Goal: Task Accomplishment & Management: Use online tool/utility

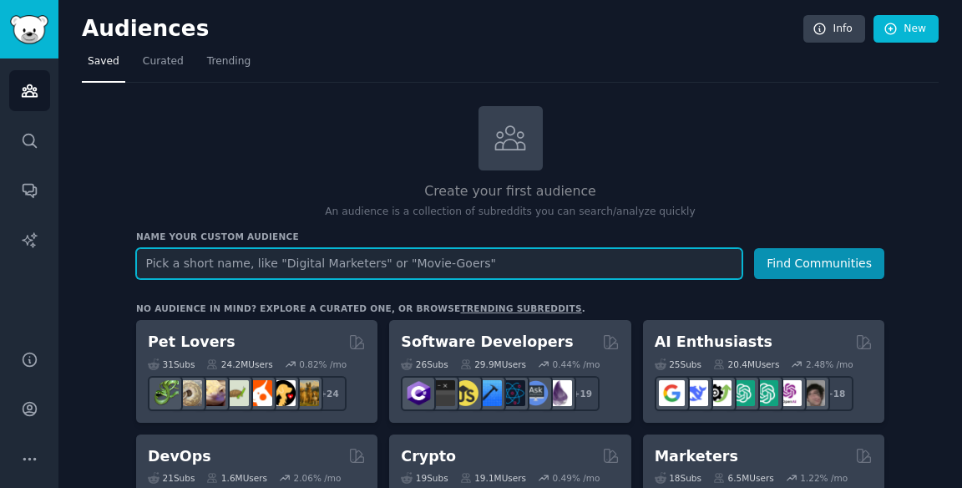
click at [614, 267] on input "text" at bounding box center [439, 263] width 606 height 31
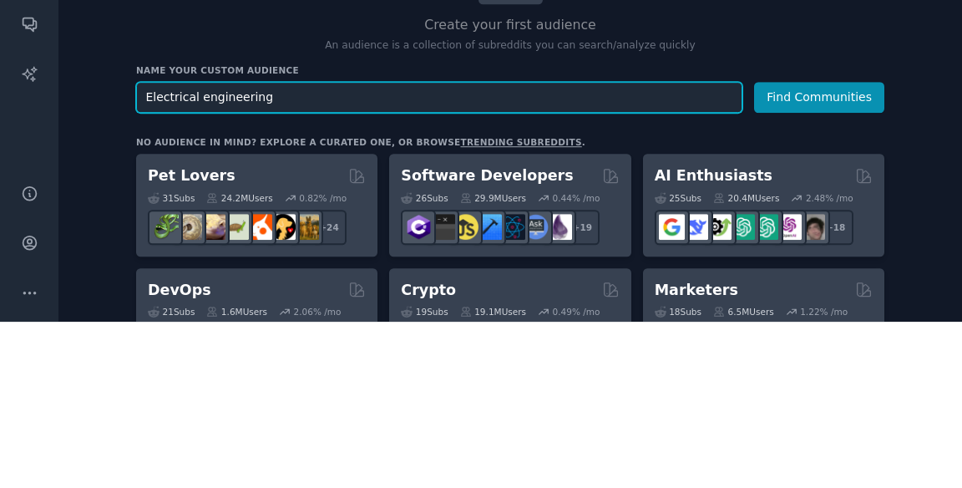
type input "Electrical engineering"
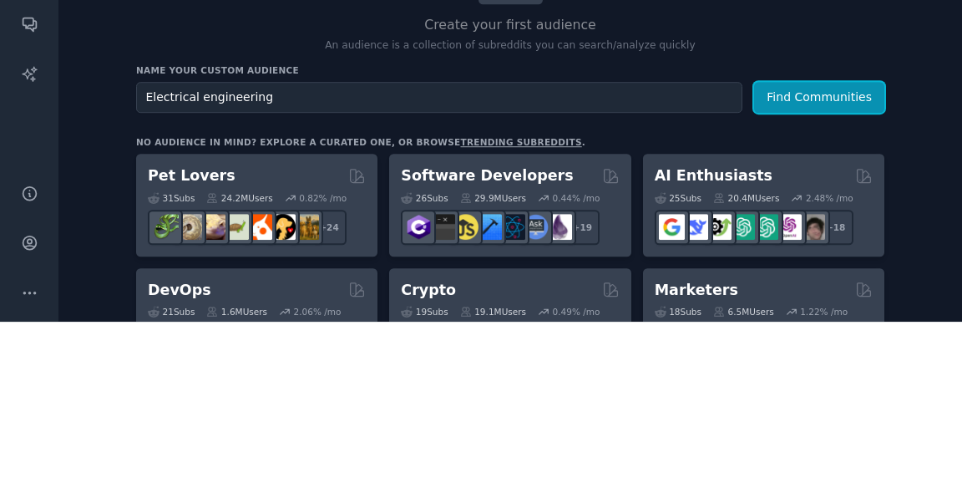
click at [869, 269] on button "Find Communities" at bounding box center [819, 263] width 130 height 31
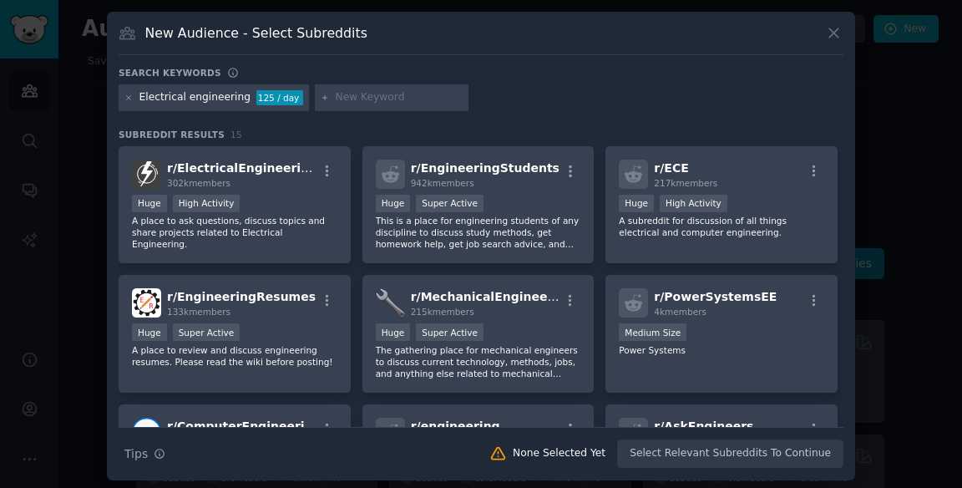
click at [210, 174] on span "r/ ElectricalEngineering" at bounding box center [242, 167] width 150 height 13
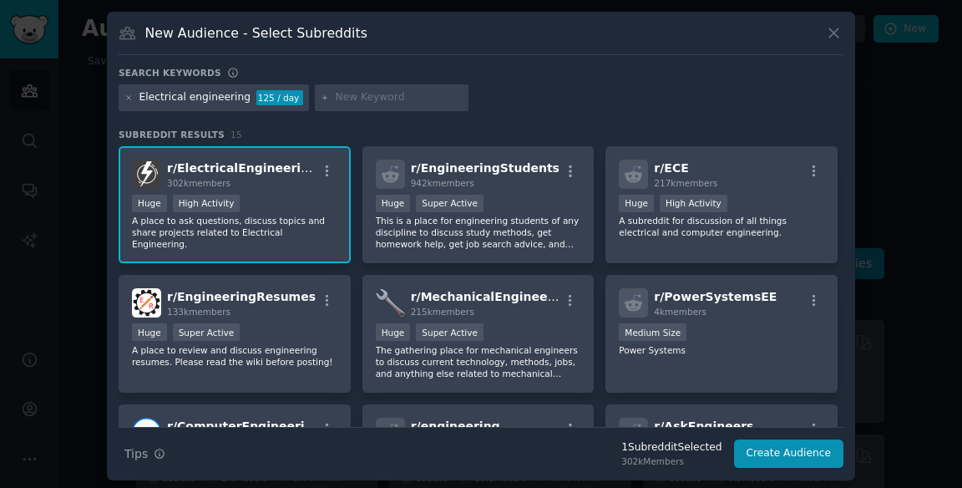
click at [461, 174] on span "r/ EngineeringStudents" at bounding box center [485, 167] width 149 height 13
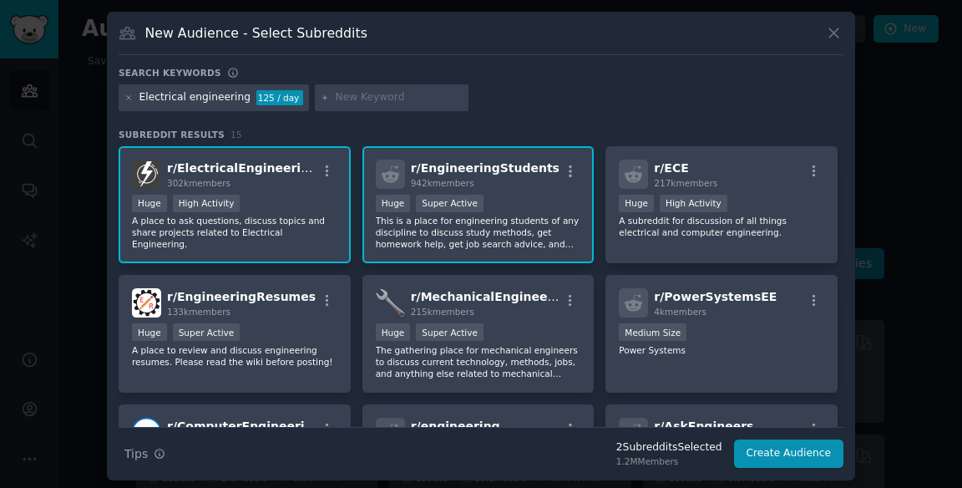
click at [453, 188] on span "942k members" at bounding box center [442, 183] width 63 height 10
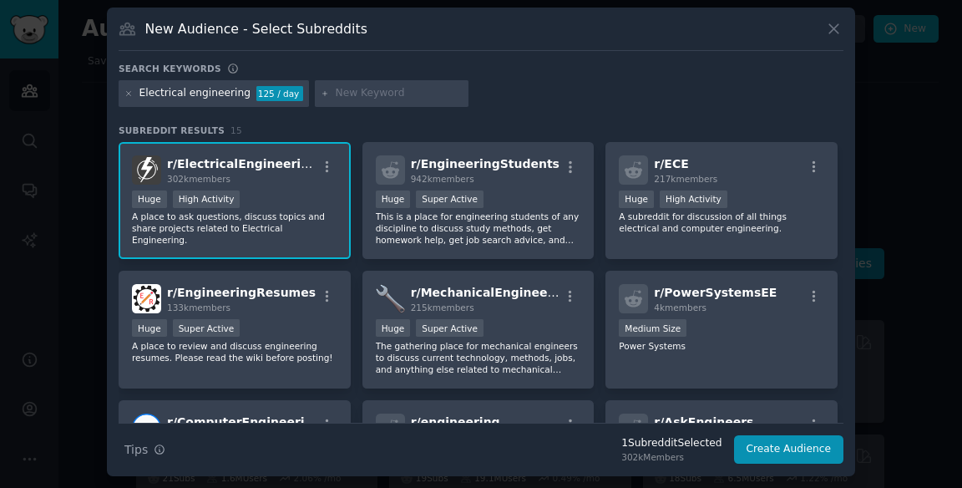
scroll to position [80, 0]
click at [766, 155] on div "r/ ECE 217k members" at bounding box center [721, 169] width 205 height 29
click at [246, 275] on div "r/ EngineeringResumes 133k members Huge Super Active A place to review and disc…" at bounding box center [235, 330] width 232 height 118
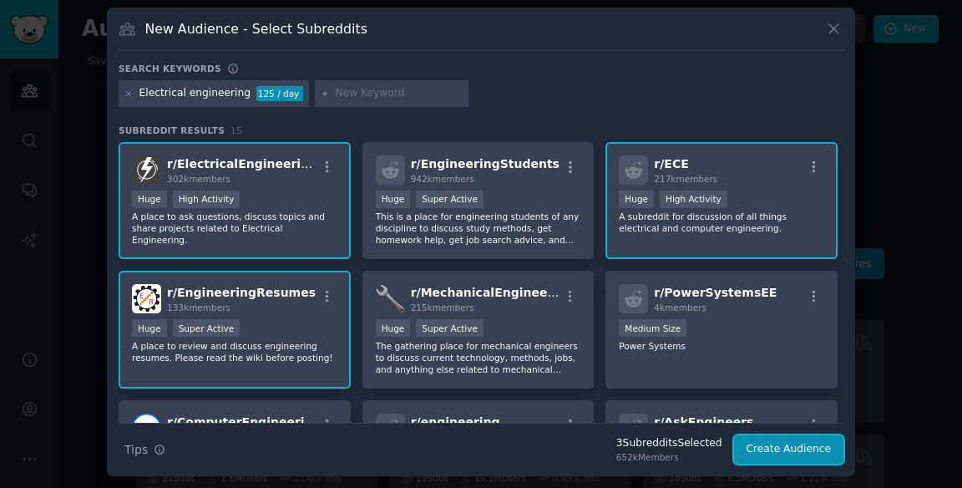
click at [810, 435] on button "Create Audience" at bounding box center [789, 449] width 110 height 28
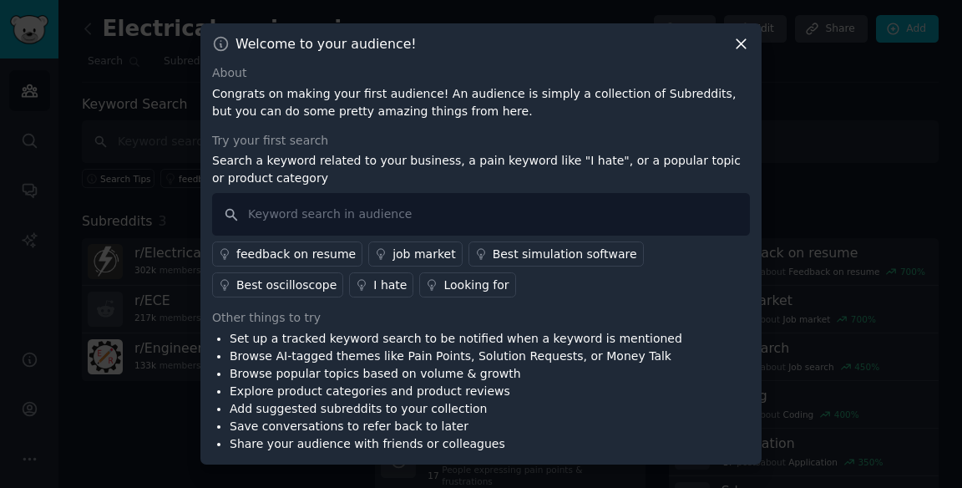
scroll to position [80, 0]
click at [349, 272] on link "I hate" at bounding box center [381, 284] width 64 height 25
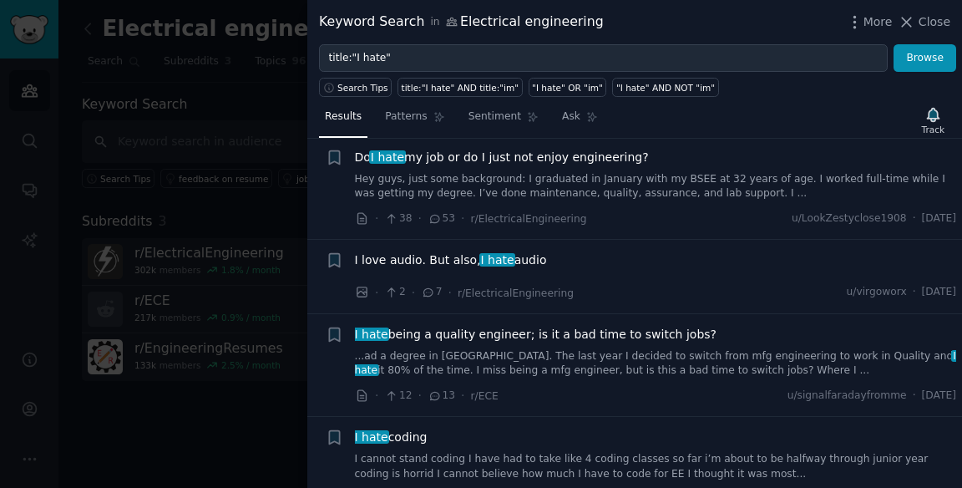
scroll to position [384, 0]
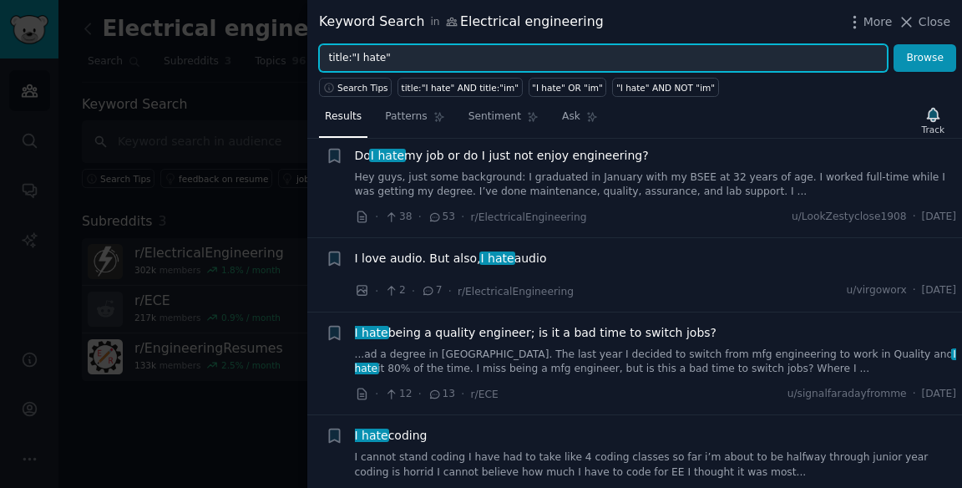
click at [828, 53] on input "title:"I hate"" at bounding box center [603, 58] width 569 height 28
type input "t"
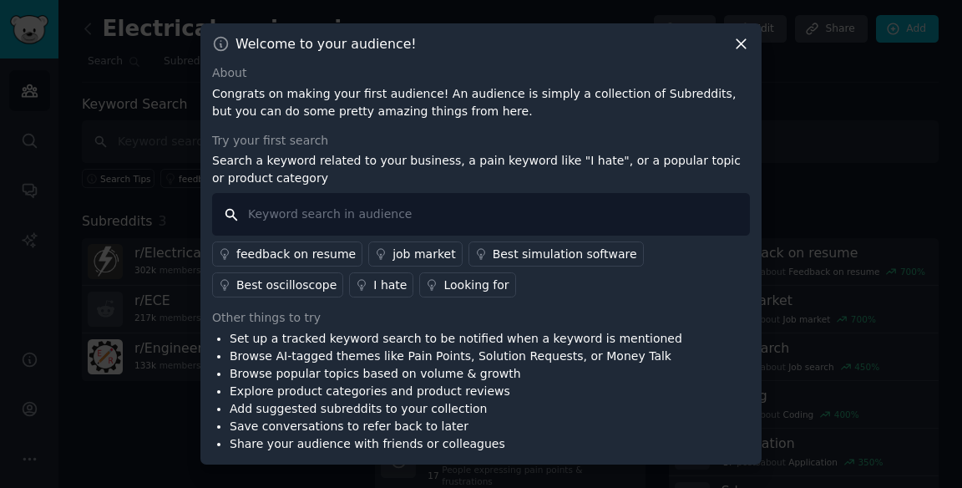
click at [286, 235] on input "text" at bounding box center [481, 214] width 538 height 43
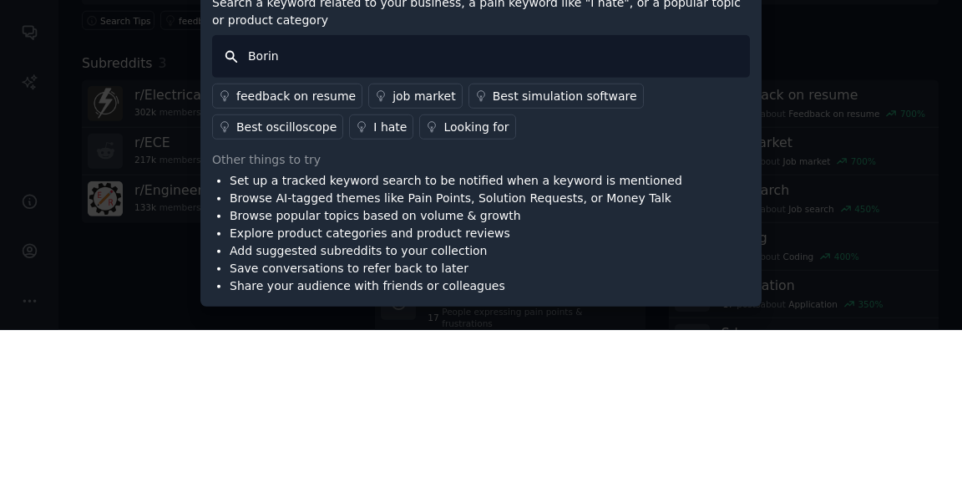
type input "Boring"
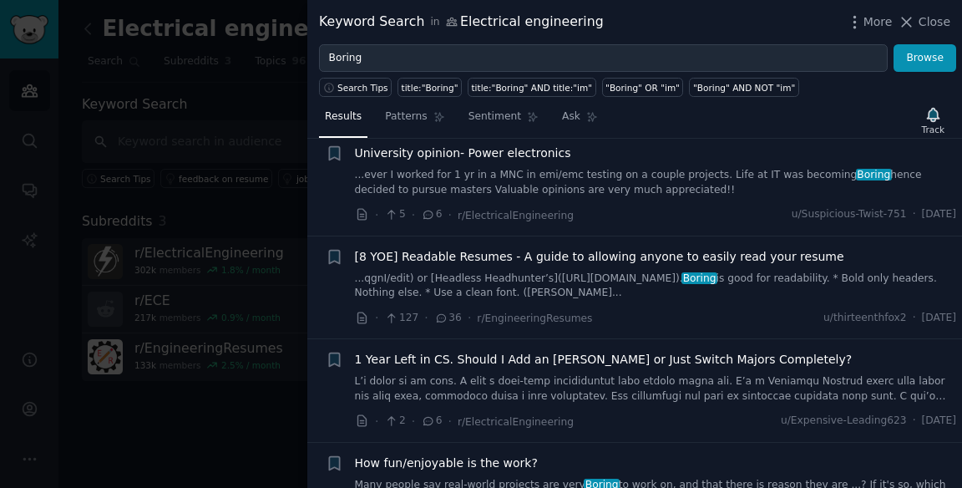
scroll to position [779, 0]
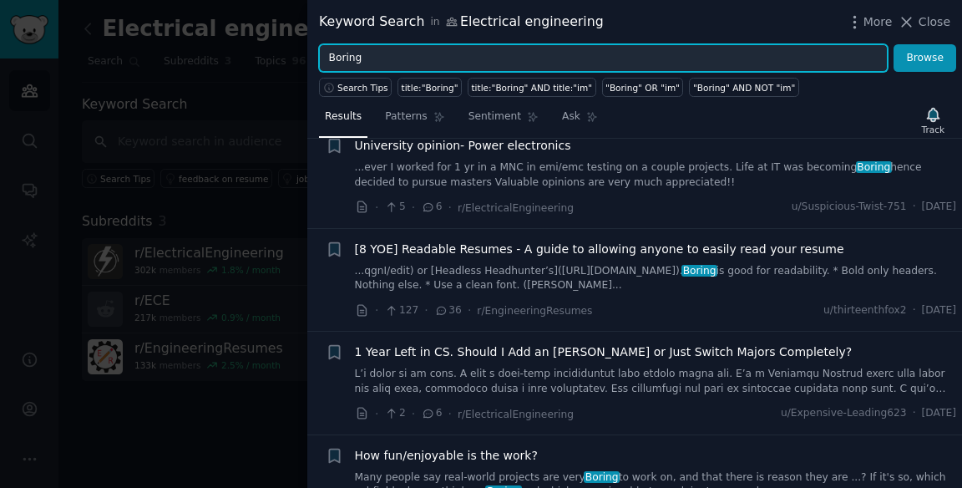
click at [770, 53] on input "Boring" at bounding box center [603, 58] width 569 height 28
type input "B"
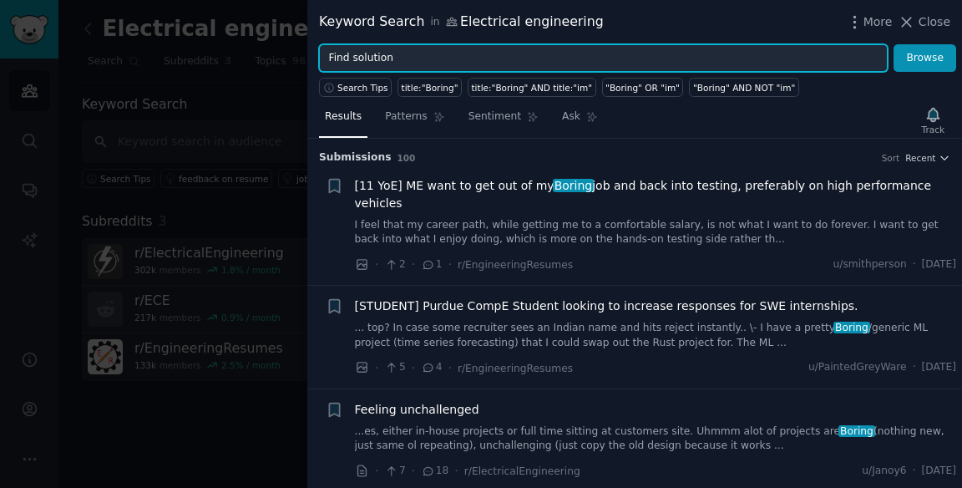
type input "Find solution"
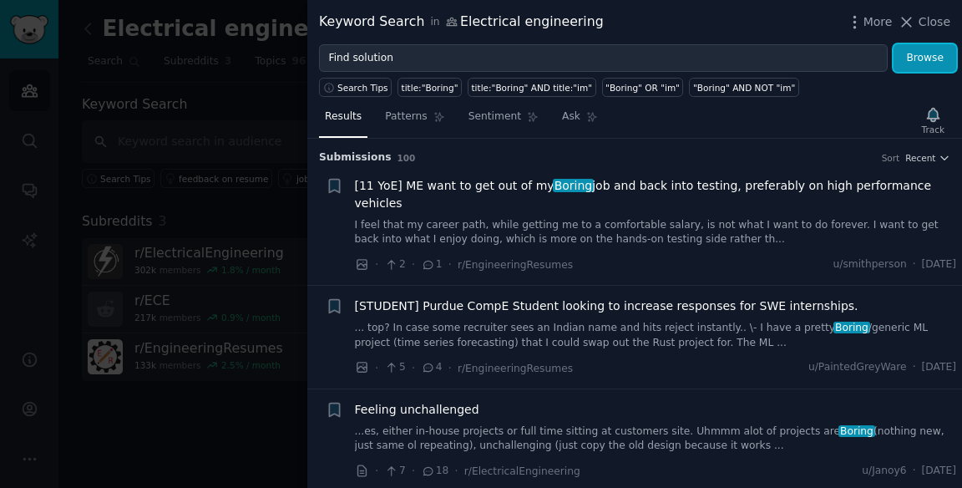
click at [933, 63] on button "Browse" at bounding box center [924, 58] width 63 height 28
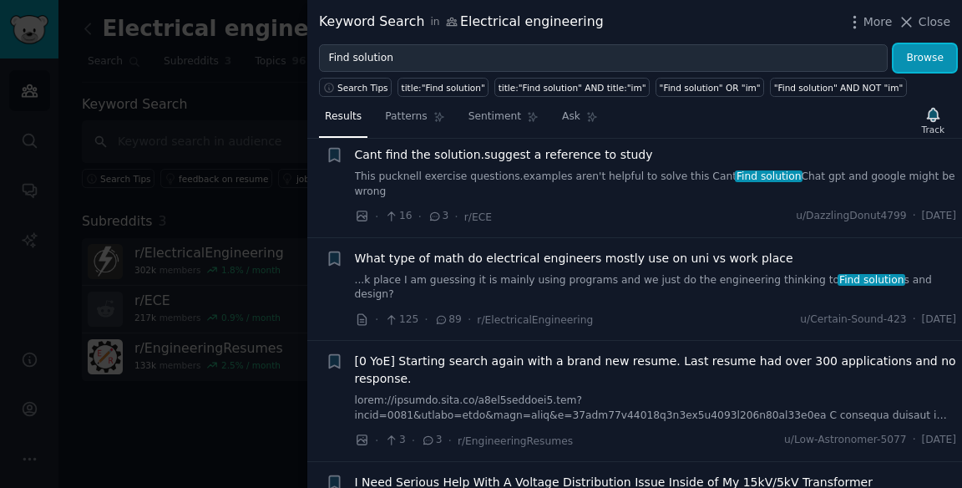
scroll to position [144, 0]
